Goal: Task Accomplishment & Management: Manage account settings

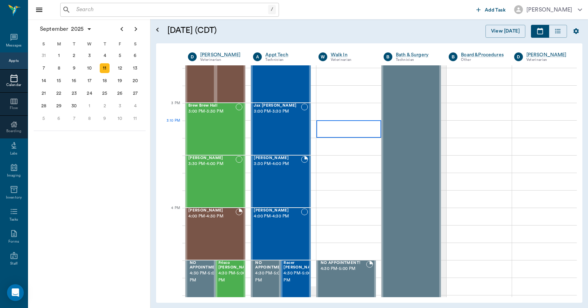
scroll to position [700, 0]
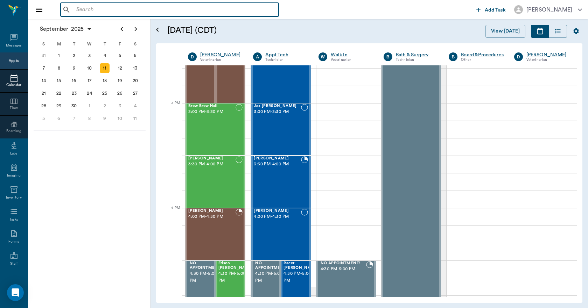
click at [96, 10] on input "text" at bounding box center [174, 10] width 202 height 10
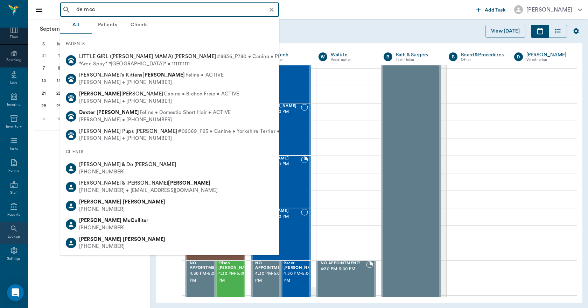
scroll to position [73, 0]
type input "de mcc"
click at [12, 251] on icon at bounding box center [13, 248] width 7 height 7
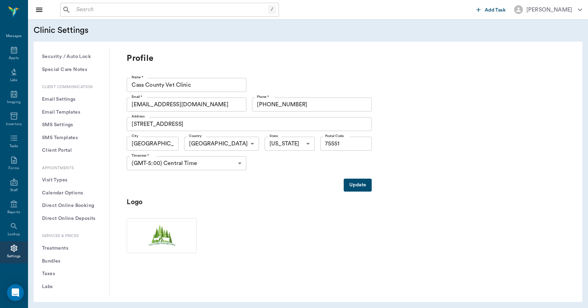
scroll to position [70, 0]
click at [66, 245] on button "Treatments" at bounding box center [71, 247] width 65 height 13
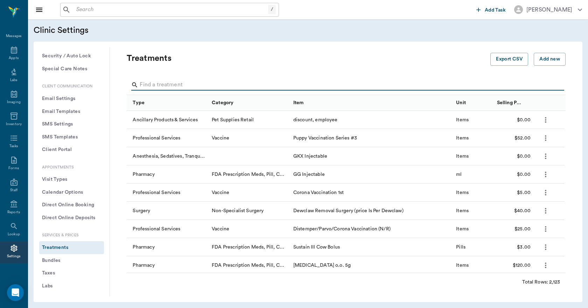
click at [197, 84] on input "Search" at bounding box center [347, 84] width 414 height 11
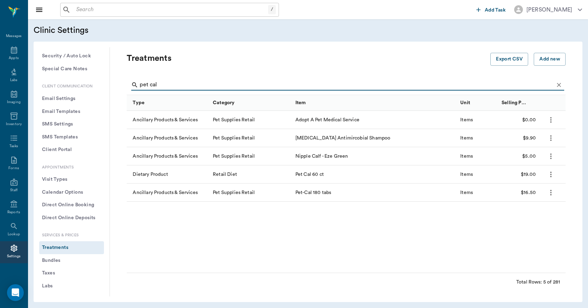
click at [490, 184] on div "Items" at bounding box center [477, 193] width 41 height 18
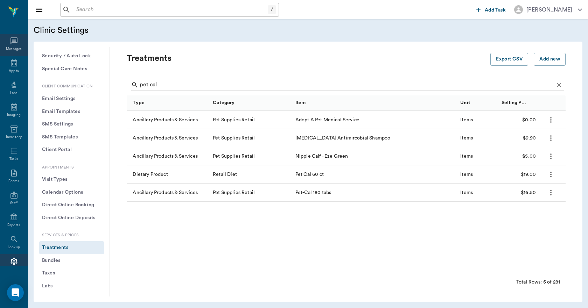
scroll to position [13, 0]
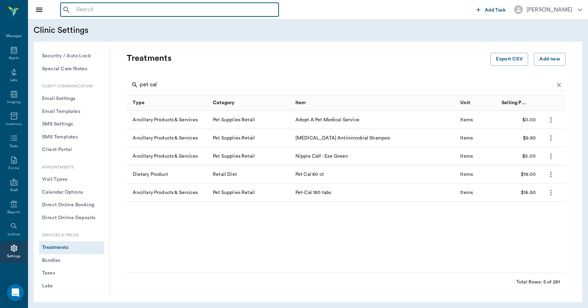
click at [97, 12] on input "text" at bounding box center [174, 10] width 202 height 10
click at [167, 83] on input "pet cal" at bounding box center [347, 84] width 414 height 11
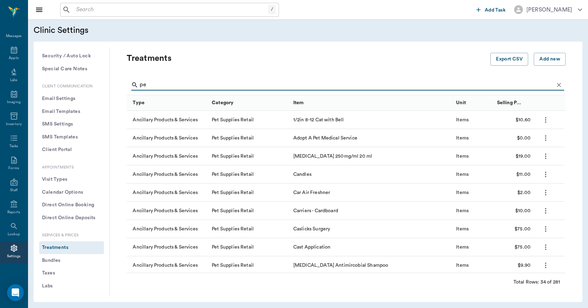
type input "p"
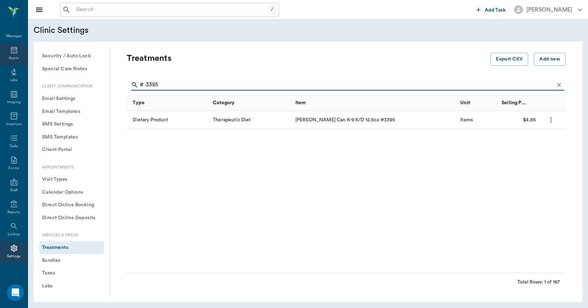
type input "# 3395"
click at [15, 50] on icon at bounding box center [14, 50] width 8 height 8
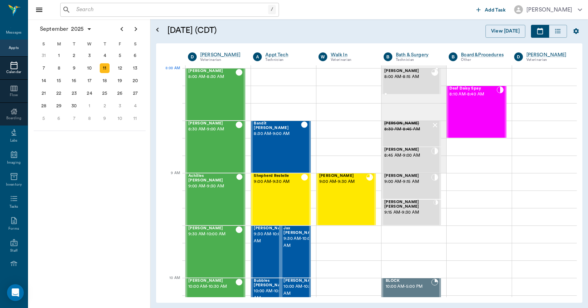
click at [401, 86] on div "[PERSON_NAME] 8:00 AM - 8:15 AM" at bounding box center [407, 81] width 47 height 25
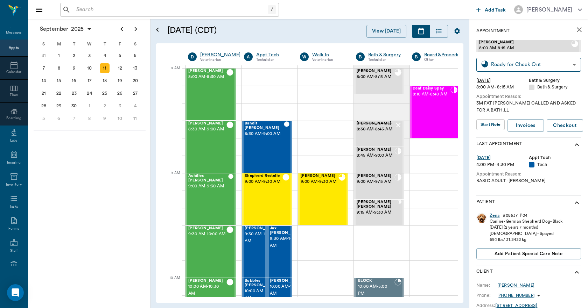
click at [495, 215] on div "Zena" at bounding box center [495, 216] width 10 height 6
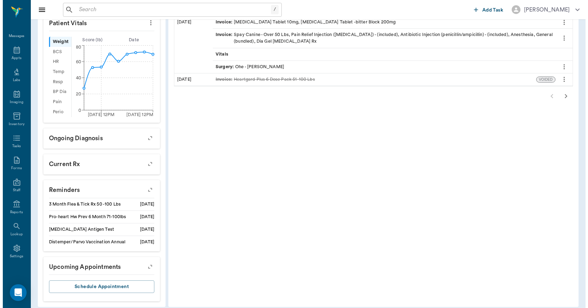
scroll to position [231, 0]
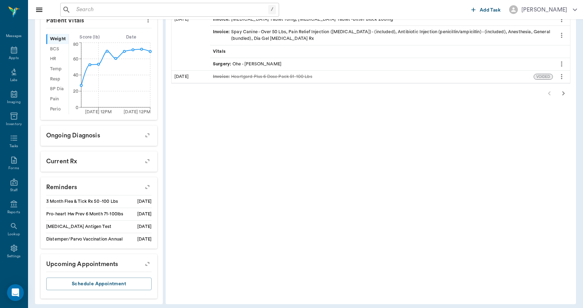
click at [146, 182] on icon "button" at bounding box center [147, 187] width 10 height 10
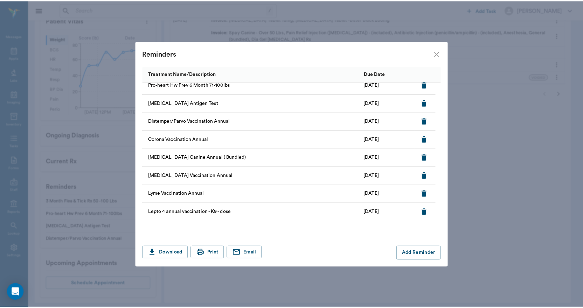
scroll to position [0, 0]
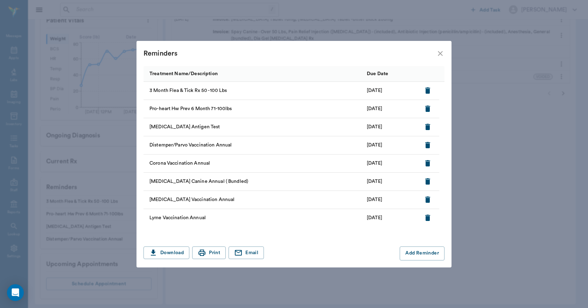
click at [441, 55] on icon "close" at bounding box center [440, 53] width 8 height 8
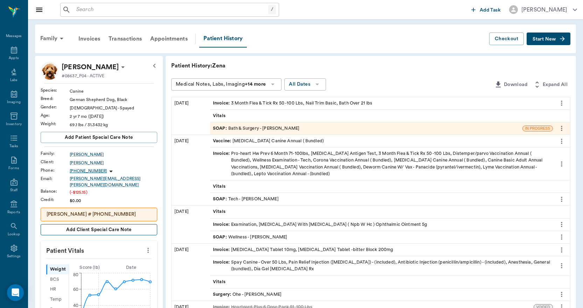
click at [136, 224] on button "Add client Special Care Note" at bounding box center [99, 229] width 117 height 11
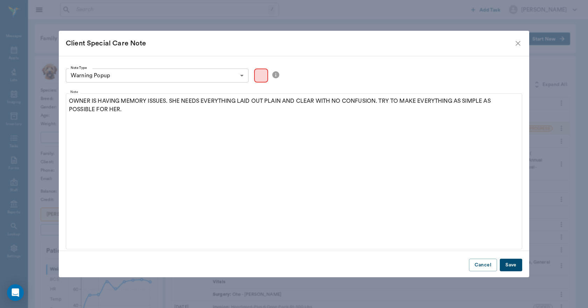
click at [505, 262] on button "Save" at bounding box center [511, 265] width 22 height 13
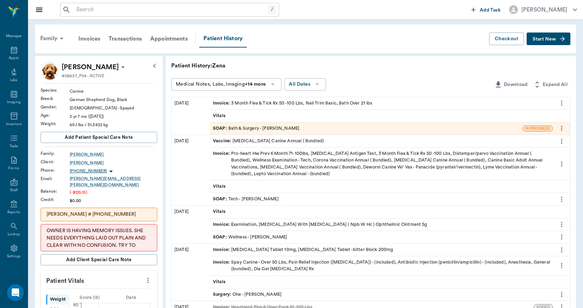
click at [39, 33] on div "Family" at bounding box center [53, 38] width 34 height 17
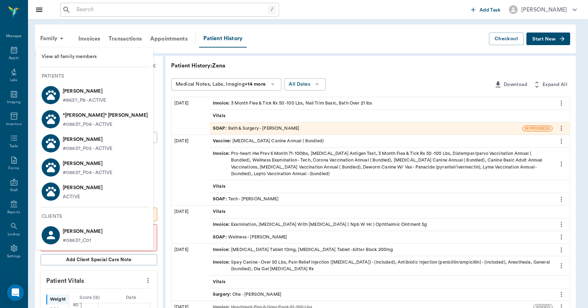
click at [81, 189] on p "[PERSON_NAME]" at bounding box center [83, 187] width 40 height 11
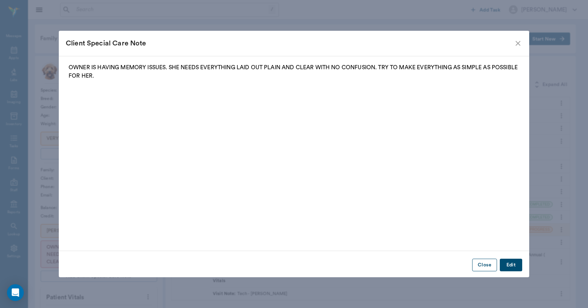
click at [486, 263] on button "Close" at bounding box center [484, 265] width 25 height 13
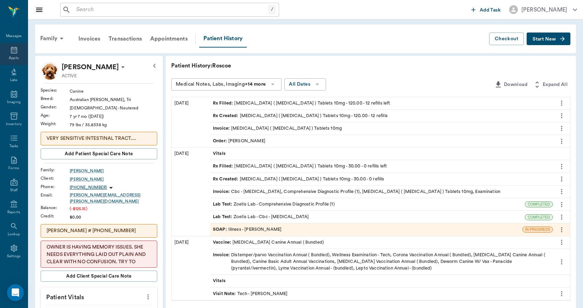
click at [5, 52] on div "Appts" at bounding box center [14, 54] width 28 height 22
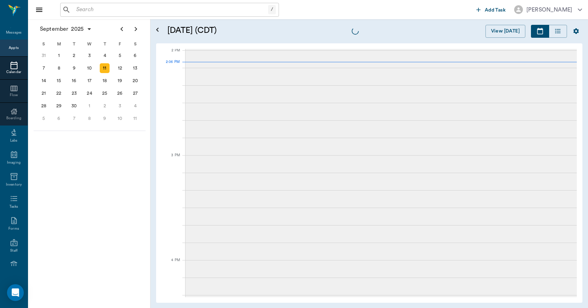
scroll to position [630, 0]
